Goal: Task Accomplishment & Management: Manage account settings

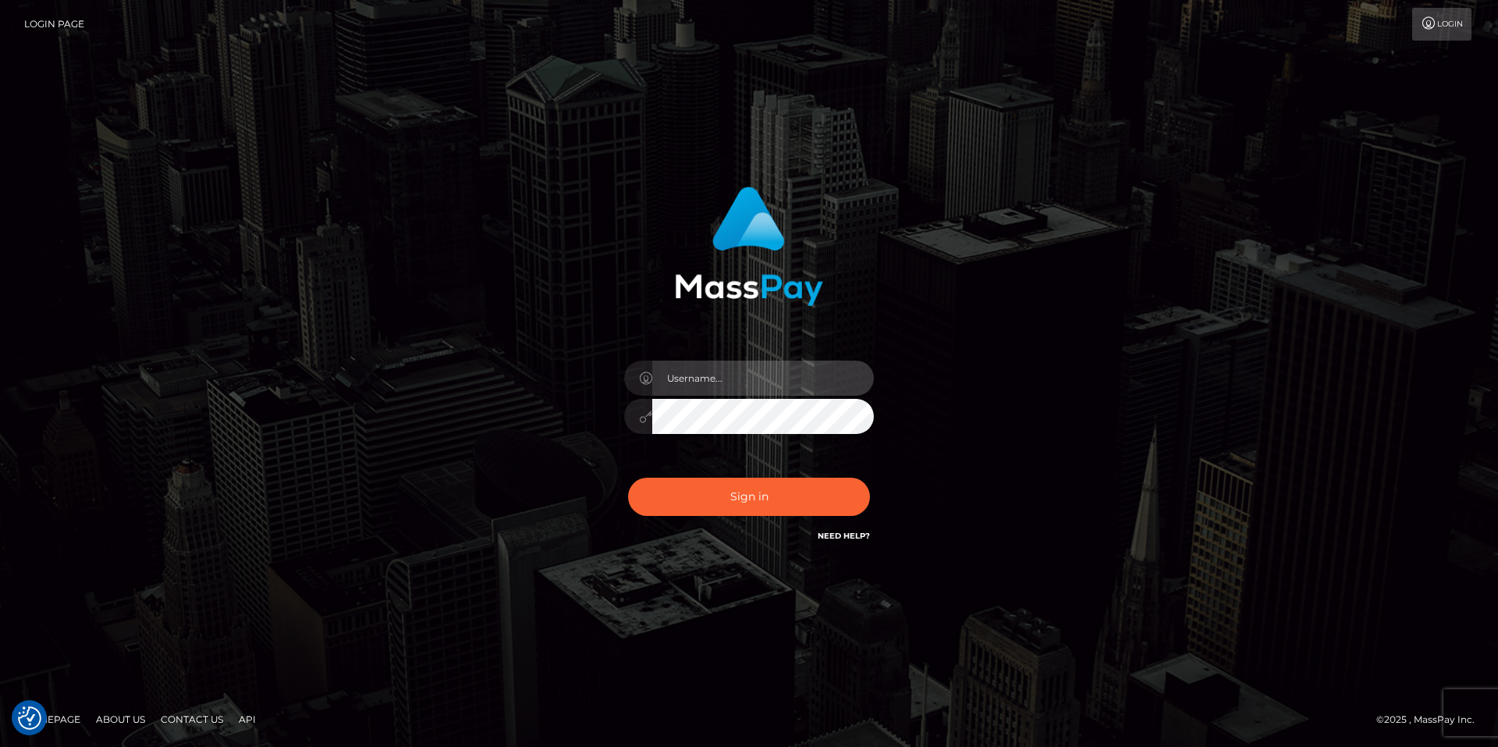
click at [688, 375] on input "text" at bounding box center [763, 378] width 222 height 35
click at [0, 746] on com-1password-button at bounding box center [0, 747] width 0 height 0
type input "smiley.throne"
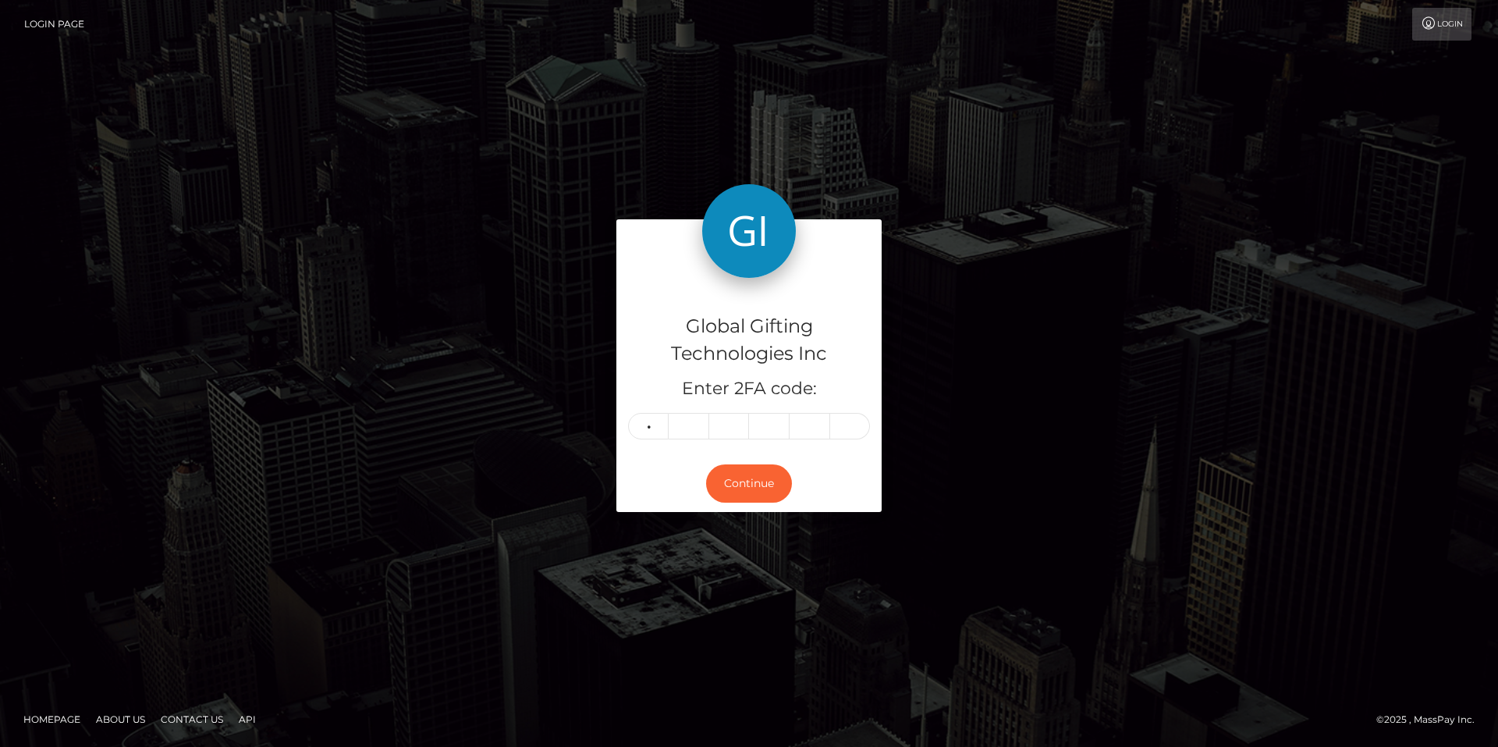
type input "1"
type input "8"
type input "5"
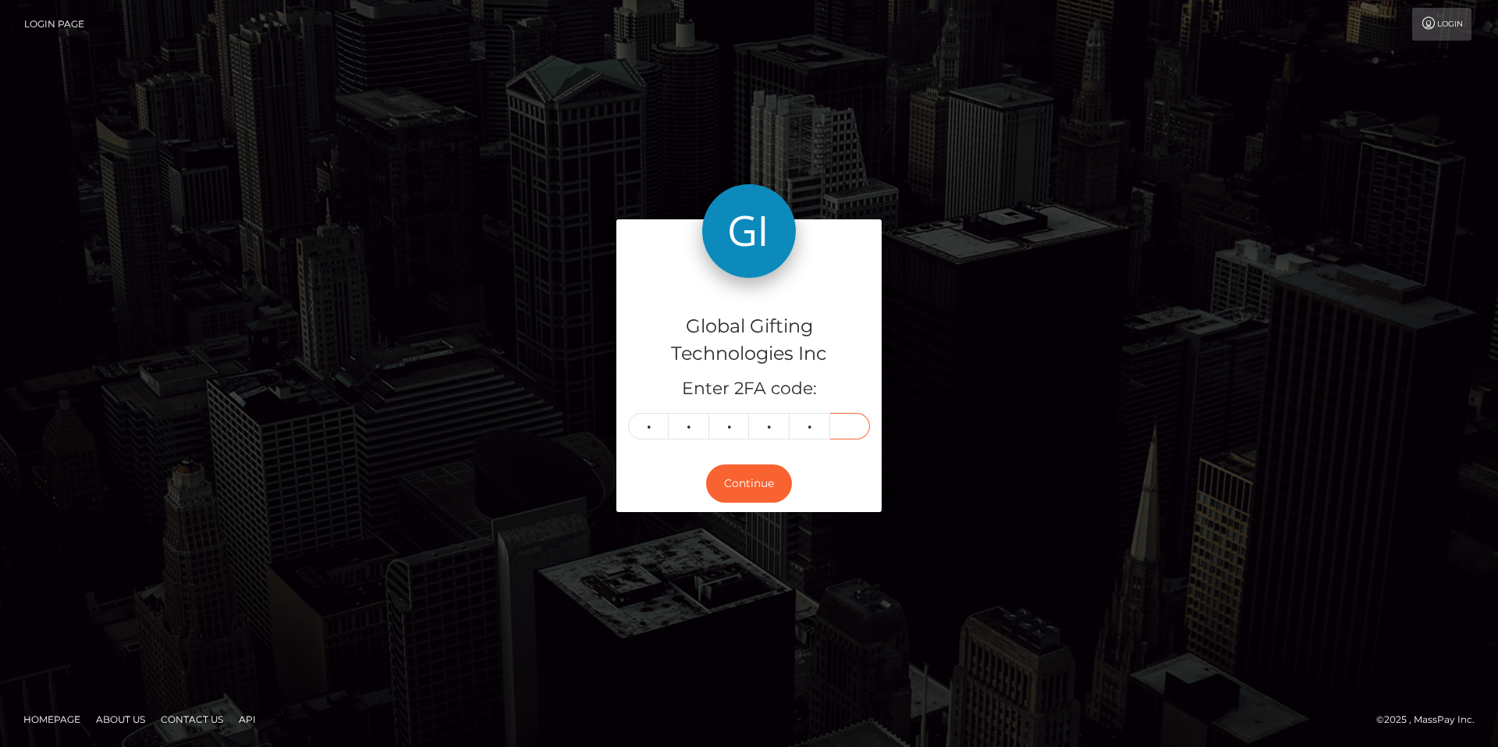
type input "8"
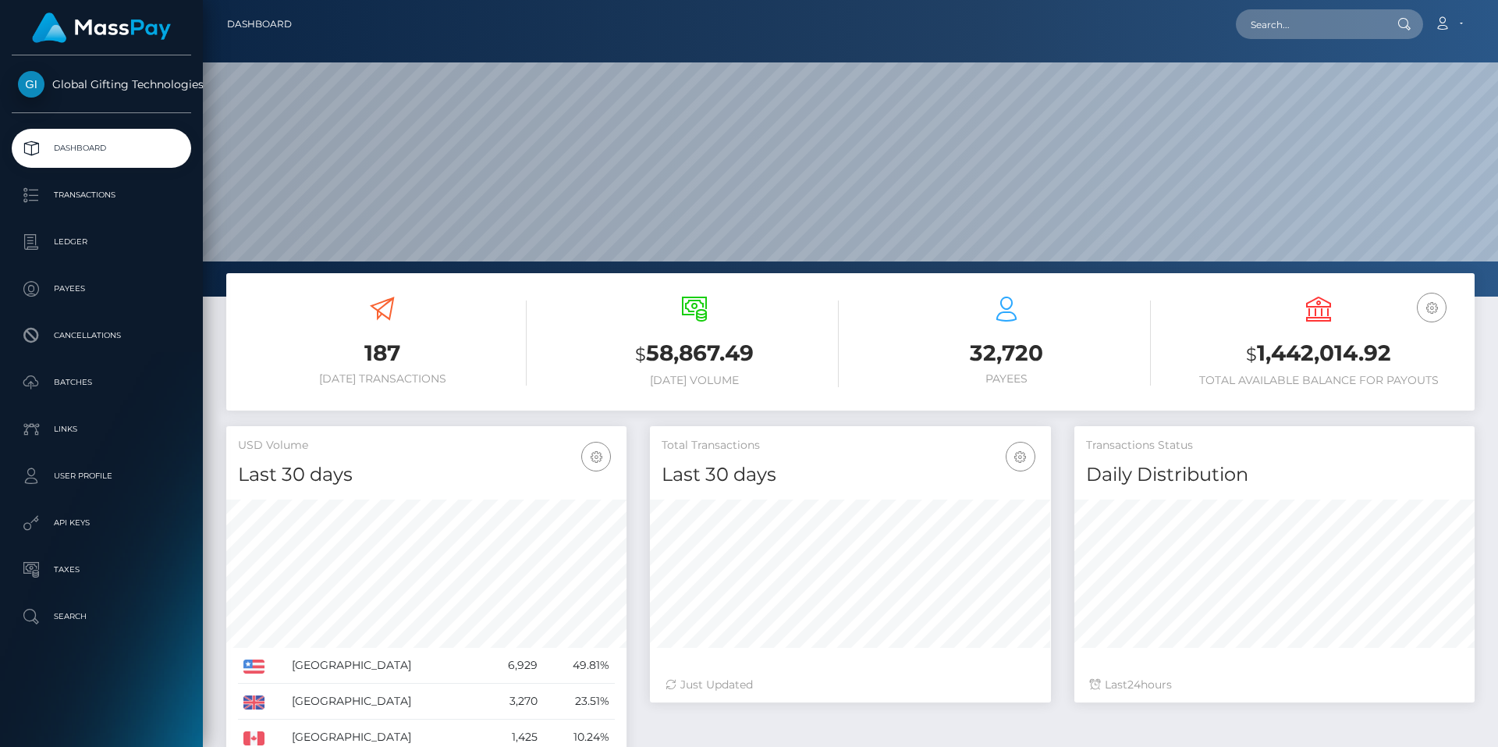
scroll to position [277, 401]
click at [110, 182] on link "Transactions" at bounding box center [101, 195] width 179 height 39
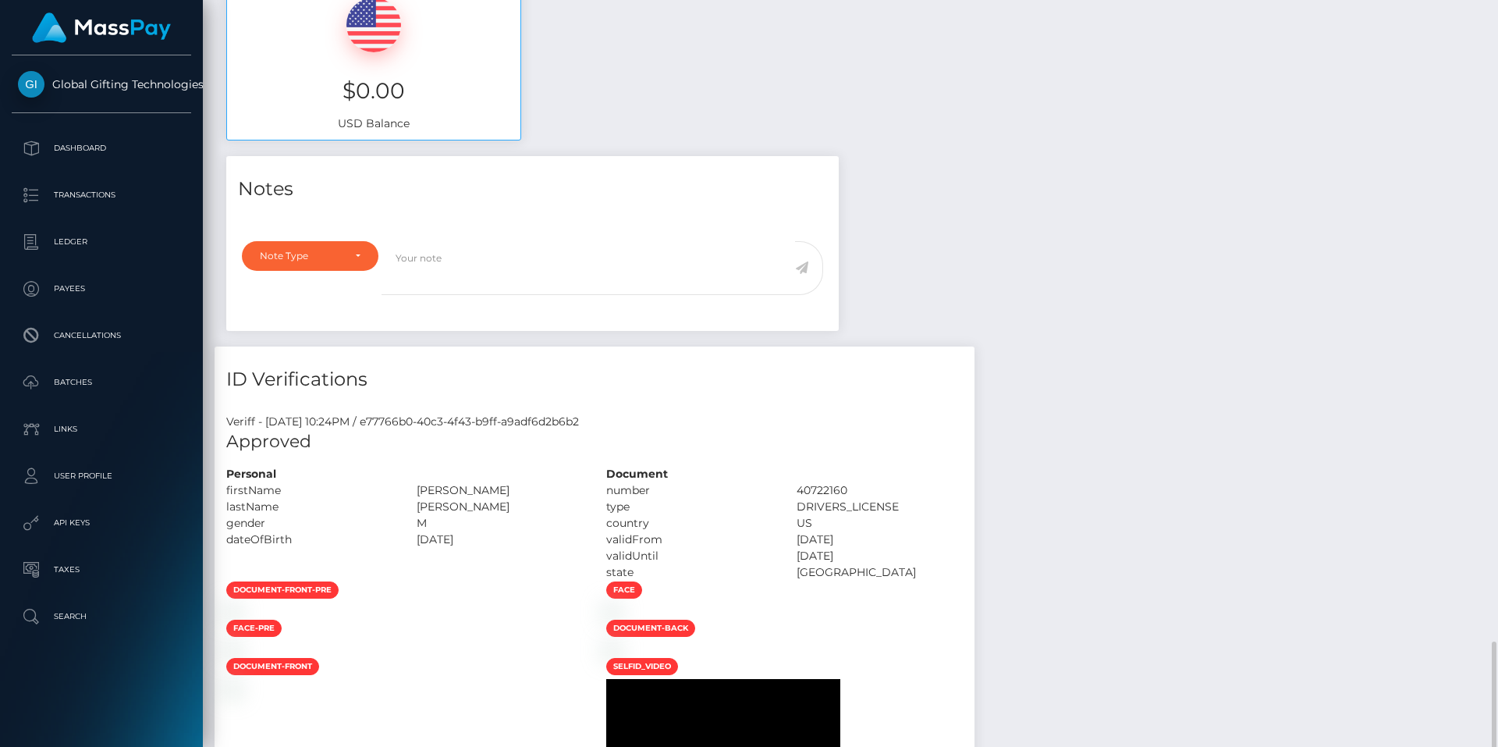
scroll to position [1249, 0]
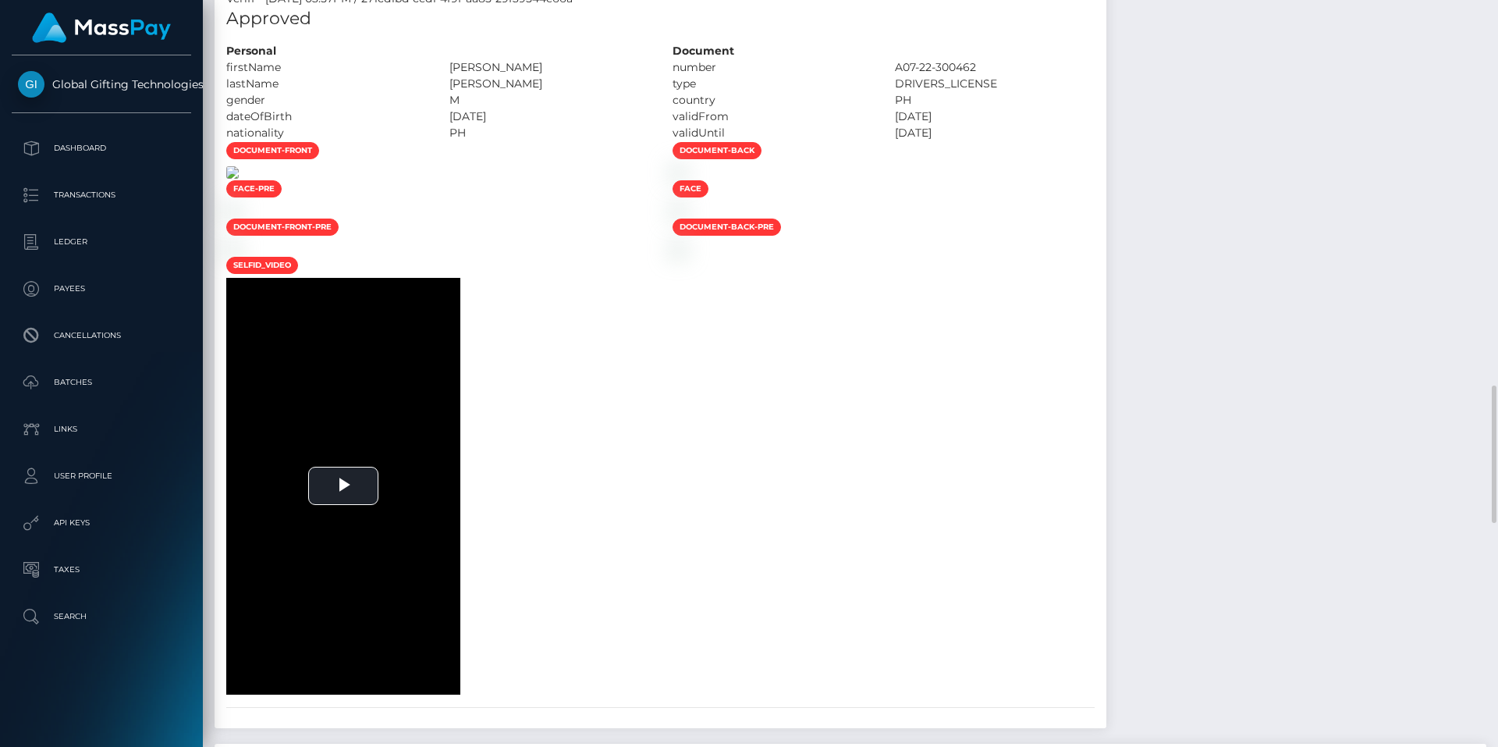
scroll to position [1561, 0]
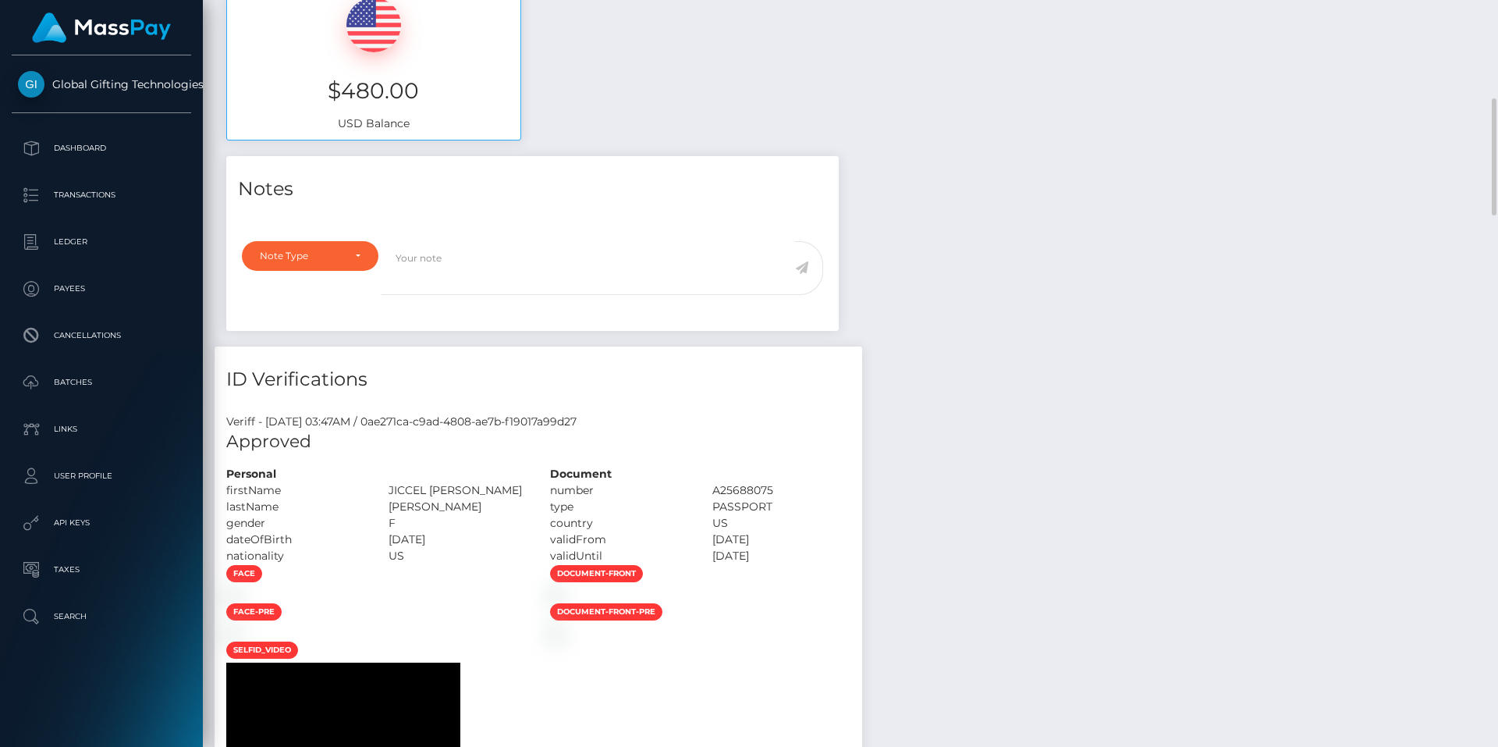
scroll to position [936, 0]
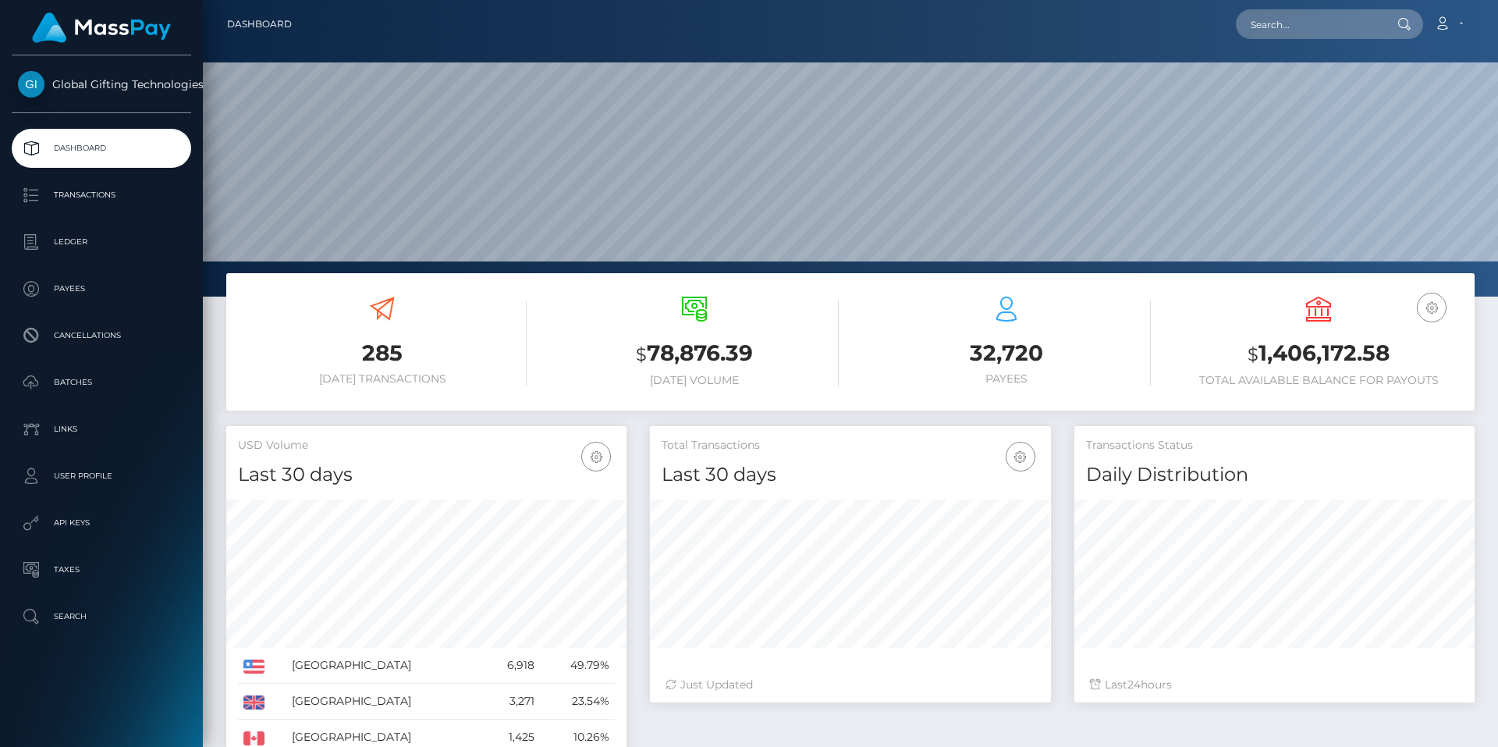
scroll to position [277, 401]
